Goal: Task Accomplishment & Management: Manage account settings

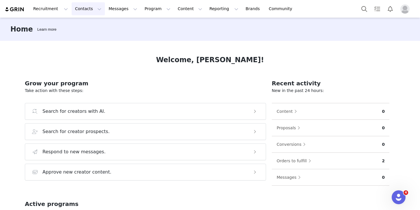
click at [94, 9] on button "Contacts Contacts" at bounding box center [88, 8] width 33 height 13
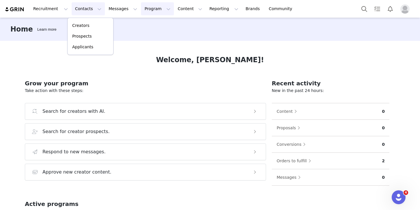
click at [153, 10] on button "Program Program" at bounding box center [157, 8] width 33 height 13
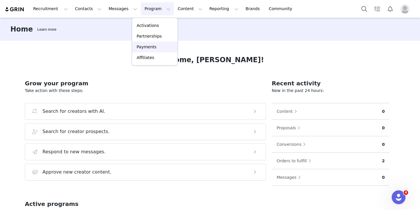
click at [145, 48] on p "Payments" at bounding box center [147, 47] width 20 height 6
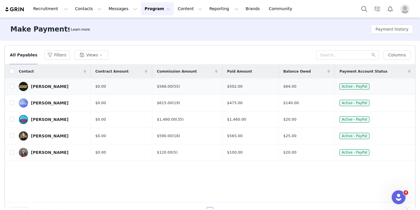
click at [62, 88] on link "[PERSON_NAME]" at bounding box center [52, 86] width 67 height 9
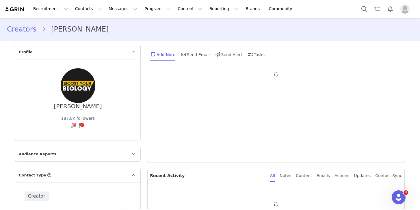
type input "+1 ([GEOGRAPHIC_DATA])"
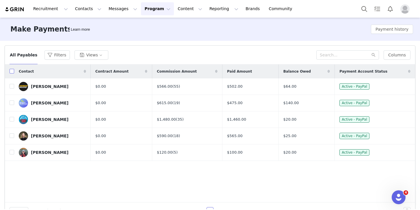
click at [14, 72] on input "checkbox" at bounding box center [12, 71] width 5 height 5
checkbox input "true"
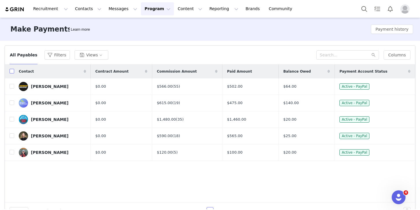
checkbox input "true"
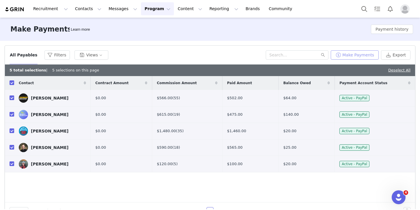
click at [352, 56] on button "Make Payments" at bounding box center [355, 54] width 48 height 9
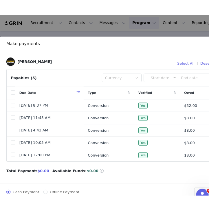
scroll to position [5, 0]
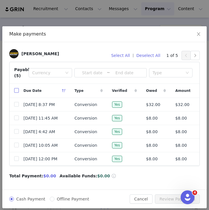
click at [16, 91] on input "checkbox" at bounding box center [16, 90] width 5 height 5
checkbox input "true"
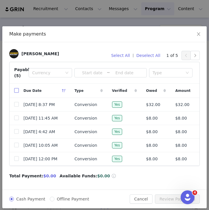
checkbox input "true"
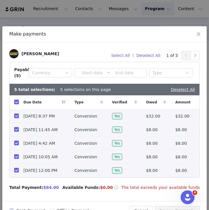
click at [19, 103] on div "Due Date" at bounding box center [44, 102] width 51 height 14
click at [15, 102] on input "checkbox" at bounding box center [16, 102] width 5 height 5
checkbox input "false"
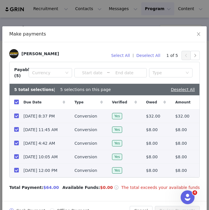
checkbox input "false"
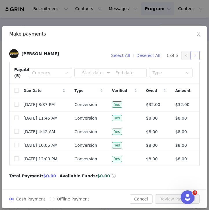
click at [197, 56] on button "button" at bounding box center [194, 55] width 9 height 9
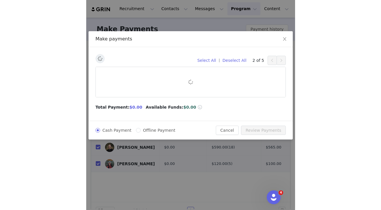
scroll to position [0, 0]
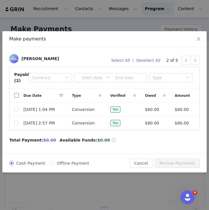
click at [17, 94] on input "checkbox" at bounding box center [16, 95] width 5 height 5
checkbox input "true"
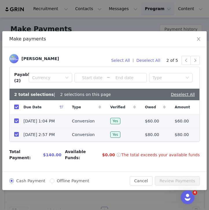
click at [17, 108] on input "checkbox" at bounding box center [16, 107] width 5 height 5
checkbox input "false"
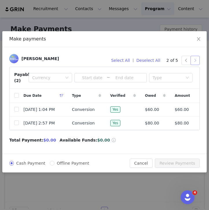
click at [191, 60] on button "button" at bounding box center [194, 60] width 9 height 9
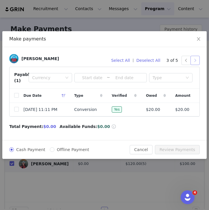
click at [194, 59] on button "button" at bounding box center [194, 60] width 9 height 9
click at [194, 61] on button "button" at bounding box center [194, 60] width 9 height 9
click at [198, 40] on icon "icon: close" at bounding box center [198, 39] width 5 height 5
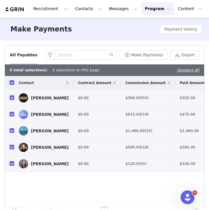
click at [14, 84] on input "checkbox" at bounding box center [12, 82] width 5 height 5
checkbox input "false"
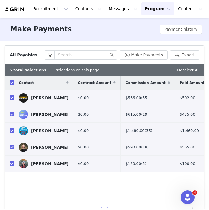
checkbox input "false"
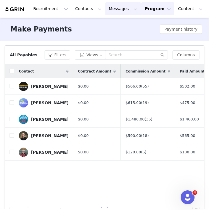
click at [116, 9] on button "Messages Messages" at bounding box center [123, 8] width 36 height 13
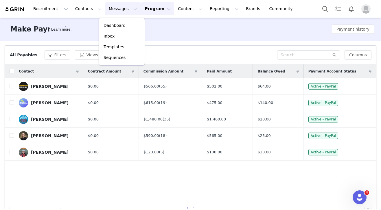
click at [127, 6] on button "Messages Messages" at bounding box center [123, 8] width 36 height 13
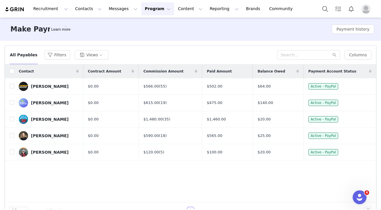
click at [153, 8] on button "Program Program" at bounding box center [157, 8] width 33 height 13
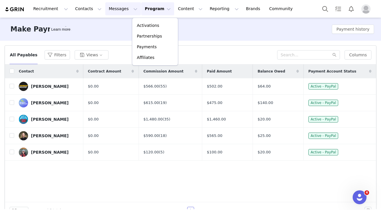
click at [121, 12] on button "Messages Messages" at bounding box center [123, 8] width 36 height 13
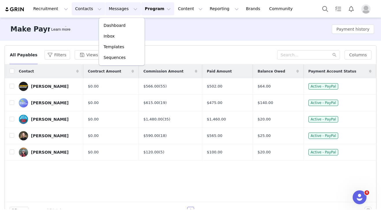
click at [94, 11] on button "Contacts Contacts" at bounding box center [88, 8] width 33 height 13
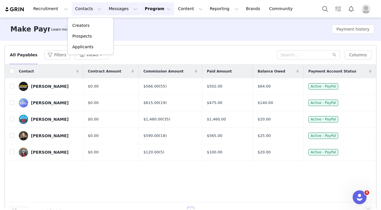
click at [120, 12] on button "Messages Messages" at bounding box center [123, 8] width 36 height 13
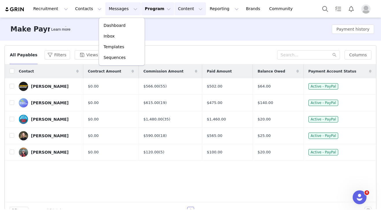
click at [185, 8] on button "Content Content" at bounding box center [190, 8] width 32 height 13
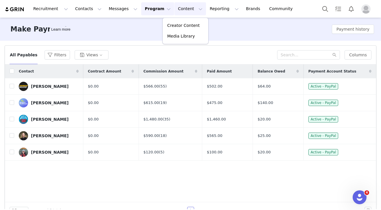
click at [154, 8] on button "Program Program" at bounding box center [157, 8] width 33 height 13
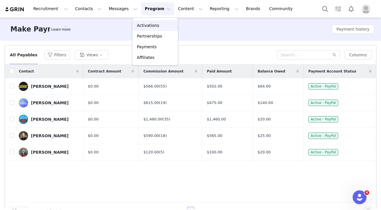
click at [154, 25] on p "Activations" at bounding box center [148, 26] width 22 height 6
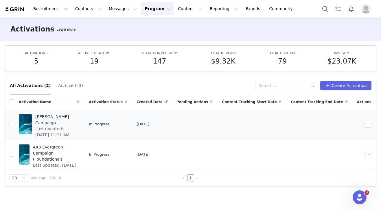
click at [48, 117] on span "[PERSON_NAME] Campaign" at bounding box center [55, 120] width 41 height 12
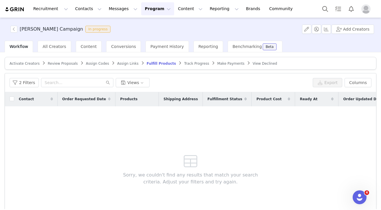
click at [53, 62] on span "Review Proposals" at bounding box center [63, 64] width 30 height 4
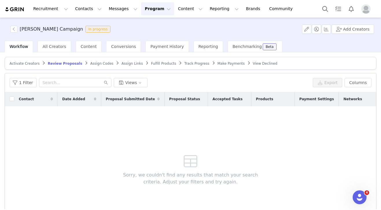
click at [218, 63] on span "Make Payments" at bounding box center [230, 64] width 27 height 4
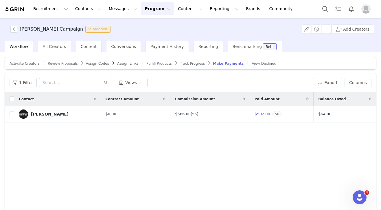
click at [193, 65] on span "Track Progress" at bounding box center [192, 64] width 25 height 4
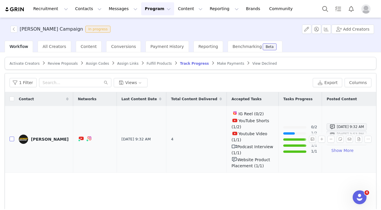
click at [12, 137] on input "checkbox" at bounding box center [12, 139] width 5 height 5
checkbox input "true"
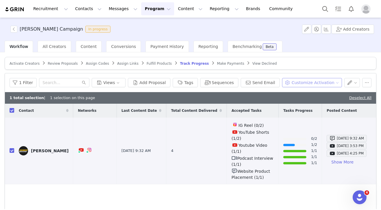
click at [326, 82] on button "Customize Activation" at bounding box center [312, 82] width 60 height 9
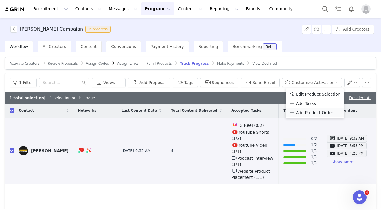
click at [309, 112] on span "Add Product Order" at bounding box center [314, 113] width 37 height 6
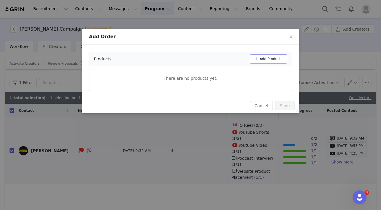
click at [263, 57] on button "Add Products" at bounding box center [268, 58] width 38 height 9
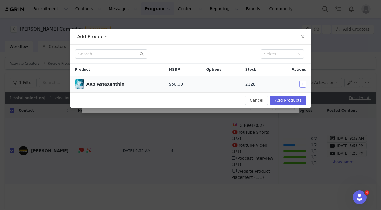
click at [303, 83] on button "button" at bounding box center [302, 84] width 7 height 7
click at [298, 99] on button "Add Products" at bounding box center [288, 100] width 36 height 9
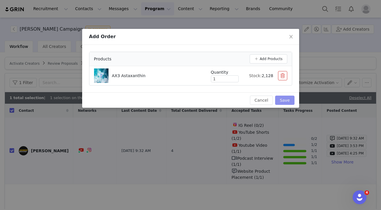
click at [288, 100] on button "Save" at bounding box center [284, 100] width 19 height 9
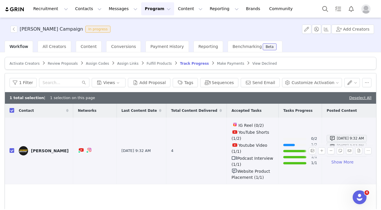
click at [11, 148] on input "checkbox" at bounding box center [12, 150] width 5 height 5
checkbox input "false"
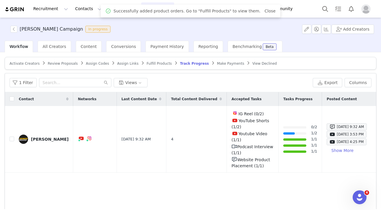
click at [159, 64] on span "Fulfill Products" at bounding box center [159, 64] width 25 height 4
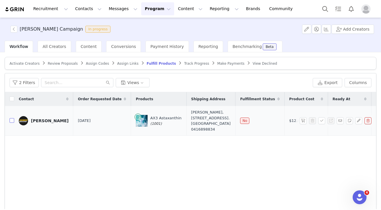
click at [12, 123] on input "checkbox" at bounding box center [12, 120] width 5 height 5
checkbox input "true"
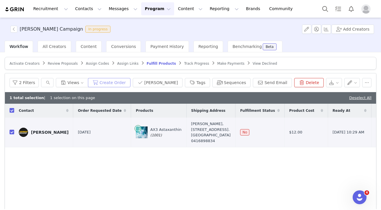
click at [130, 81] on button "Create Order" at bounding box center [109, 82] width 42 height 9
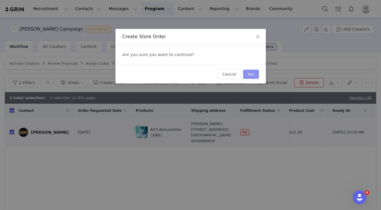
click at [245, 76] on button "Yes" at bounding box center [251, 74] width 16 height 9
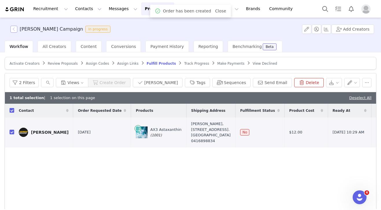
click at [14, 29] on button "button" at bounding box center [13, 29] width 7 height 7
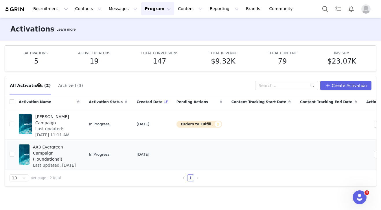
click at [47, 150] on span "AX3 Evergreen Campaign (Foundational)" at bounding box center [54, 153] width 43 height 18
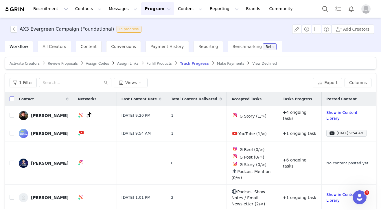
click at [11, 101] on input "checkbox" at bounding box center [12, 99] width 5 height 5
checkbox input "true"
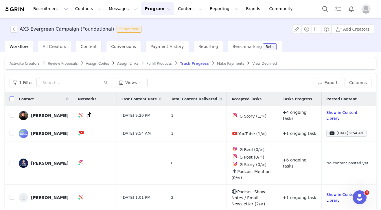
checkbox input "true"
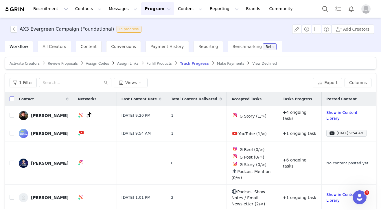
checkbox input "true"
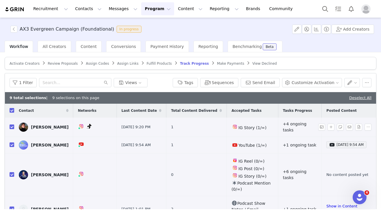
click at [12, 127] on input "checkbox" at bounding box center [12, 127] width 5 height 5
checkbox input "false"
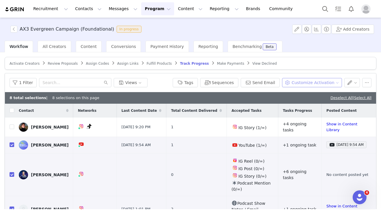
click at [297, 83] on button "Customize Activation" at bounding box center [312, 82] width 60 height 9
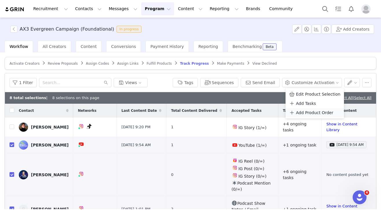
click at [300, 113] on span "Add Product Order" at bounding box center [314, 113] width 37 height 6
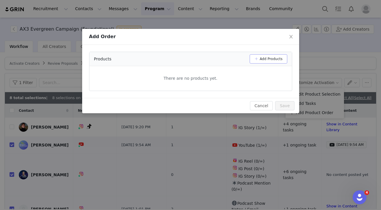
click at [262, 61] on button "Add Products" at bounding box center [268, 58] width 38 height 9
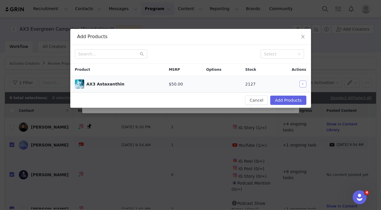
click at [302, 86] on button "button" at bounding box center [302, 84] width 7 height 7
click at [292, 97] on button "Add Products" at bounding box center [288, 100] width 36 height 9
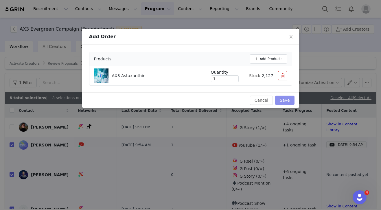
click at [285, 98] on button "Save" at bounding box center [284, 100] width 19 height 9
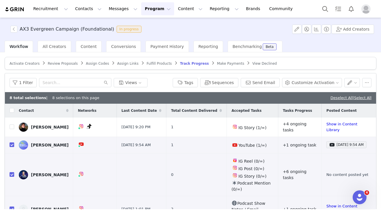
click at [148, 65] on span "Fulfill Products" at bounding box center [159, 64] width 25 height 4
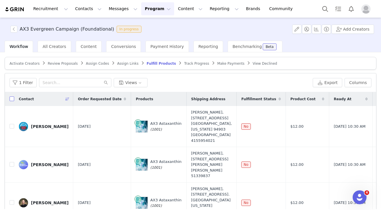
click at [10, 98] on input "checkbox" at bounding box center [12, 99] width 5 height 5
checkbox input "true"
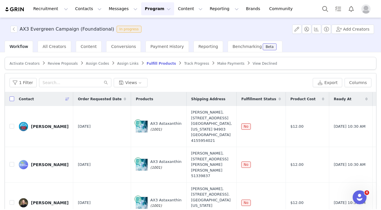
checkbox input "true"
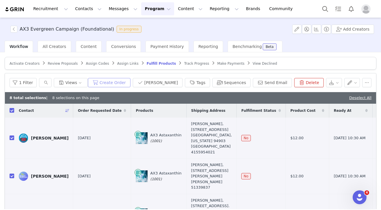
click at [117, 85] on button "Create Order" at bounding box center [109, 82] width 42 height 9
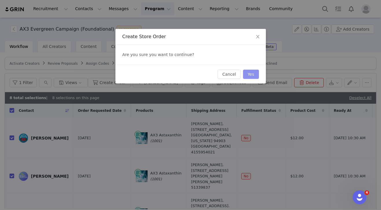
click at [255, 73] on button "Yes" at bounding box center [251, 74] width 16 height 9
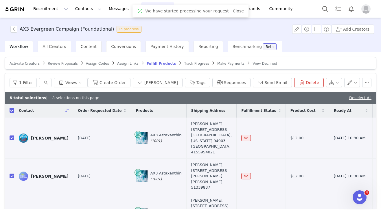
click at [12, 109] on input "checkbox" at bounding box center [12, 110] width 5 height 5
checkbox input "false"
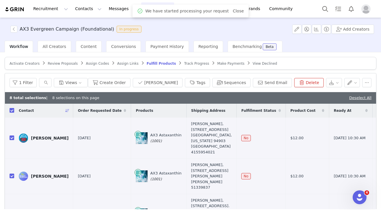
checkbox input "false"
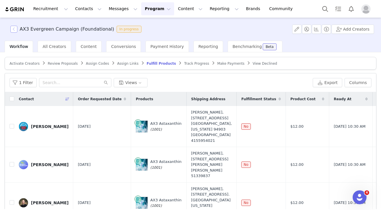
click at [13, 28] on button "button" at bounding box center [13, 29] width 7 height 7
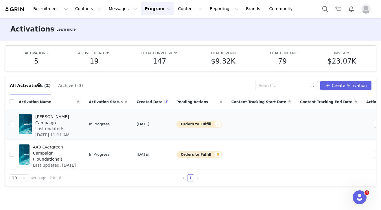
click at [197, 123] on button "Orders to Fulfill 1" at bounding box center [199, 124] width 46 height 7
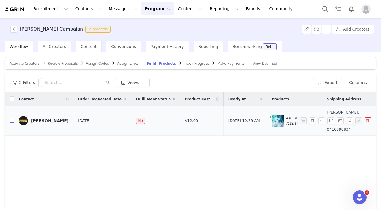
click at [13, 123] on input "checkbox" at bounding box center [12, 120] width 5 height 5
checkbox input "true"
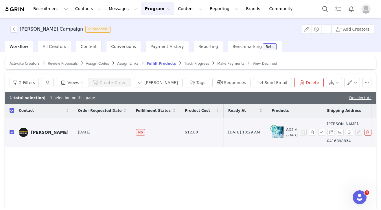
click at [12, 134] on input "checkbox" at bounding box center [12, 132] width 5 height 5
checkbox input "false"
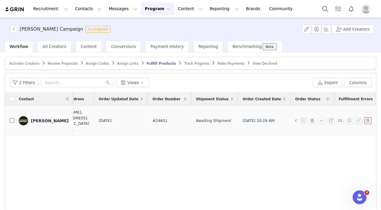
scroll to position [0, 0]
click at [12, 32] on button "button" at bounding box center [13, 29] width 7 height 7
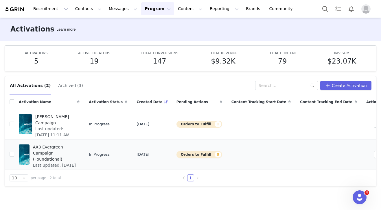
click at [76, 148] on span "AX3 Evergreen Campaign (Foundational)" at bounding box center [54, 153] width 43 height 18
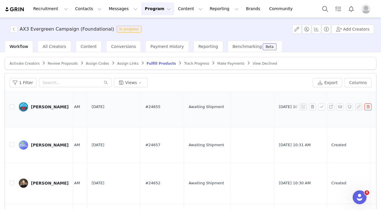
scroll to position [0, 285]
